Goal: Manage account settings

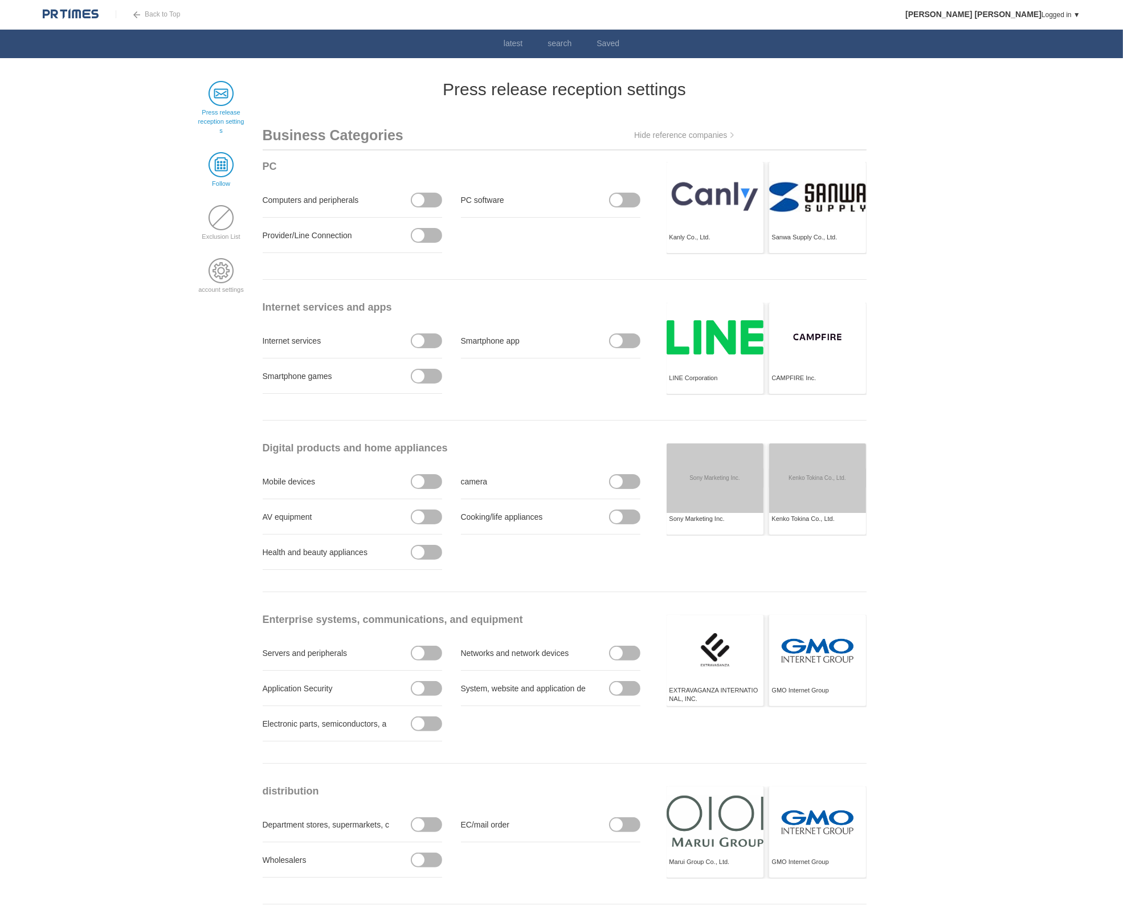
click at [218, 164] on span at bounding box center [221, 164] width 25 height 25
